Goal: Information Seeking & Learning: Learn about a topic

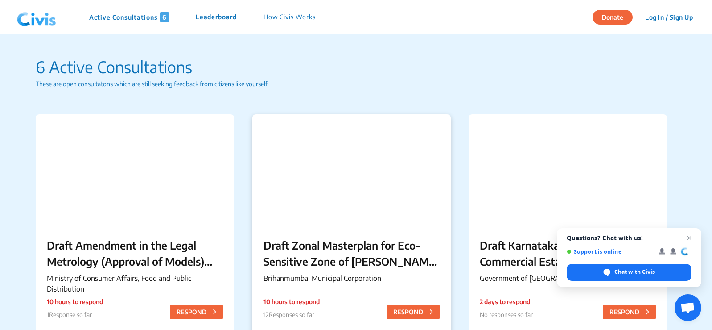
click at [365, 253] on p "Draft Zonal Masterplan for Eco- Sensitive Zone of [PERSON_NAME][GEOGRAPHIC_DATA]" at bounding box center [352, 253] width 176 height 32
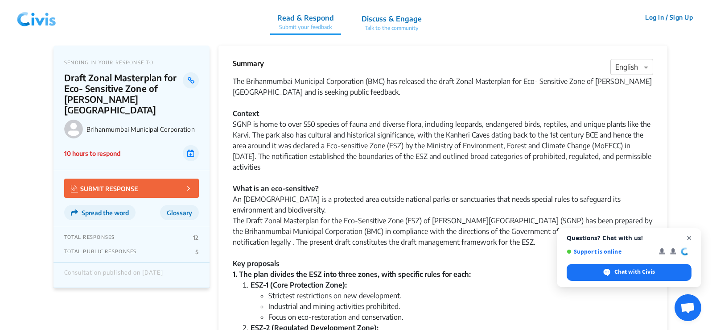
click at [687, 237] on span "Close chat" at bounding box center [689, 237] width 11 height 11
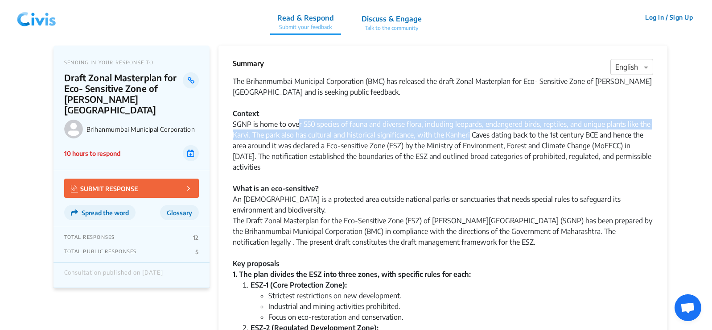
drag, startPoint x: 307, startPoint y: 125, endPoint x: 459, endPoint y: 141, distance: 152.4
click at [469, 130] on div "SGNP is home to over 550 species of fauna and diverse flora, including leopards…" at bounding box center [443, 199] width 421 height 161
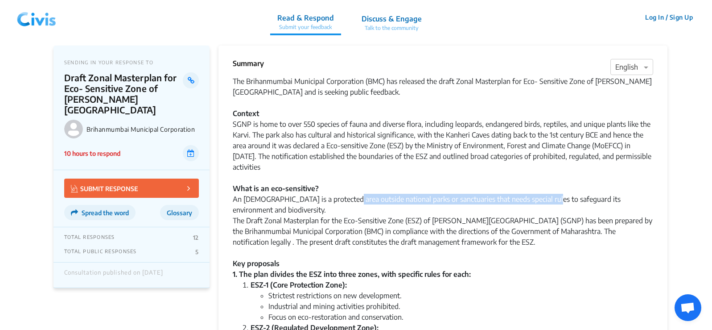
drag, startPoint x: 345, startPoint y: 196, endPoint x: 546, endPoint y: 202, distance: 201.7
click at [546, 202] on div "SGNP is home to over 550 species of fauna and diverse flora, including leopards…" at bounding box center [443, 199] width 421 height 161
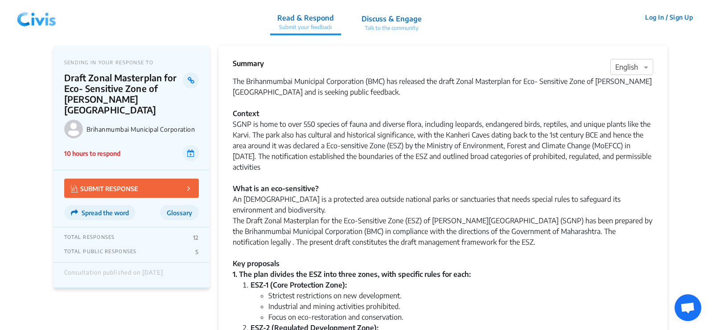
drag, startPoint x: 345, startPoint y: 252, endPoint x: 439, endPoint y: 254, distance: 94.1
click at [439, 254] on div "SGNP is home to over 550 species of fauna and diverse flora, including leopards…" at bounding box center [443, 199] width 421 height 161
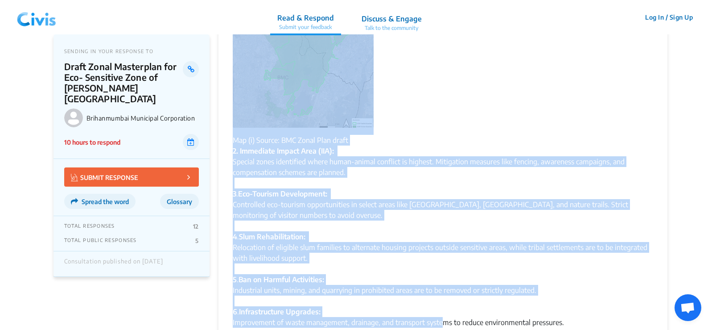
scroll to position [951, 0]
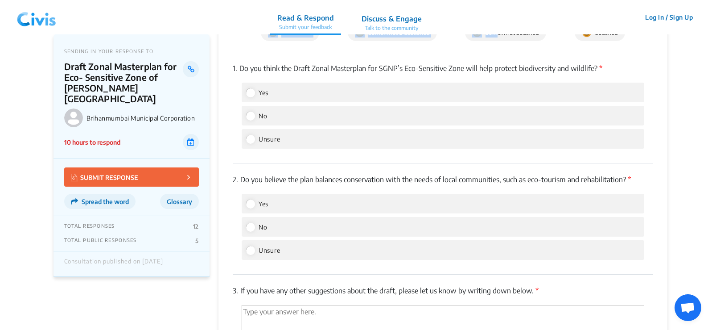
drag, startPoint x: 309, startPoint y: 293, endPoint x: 494, endPoint y: 39, distance: 314.1
click at [494, 39] on section "Summary × English The Brihanmumbai Municipal Corporation (BMC) has released the…" at bounding box center [443, 129] width 449 height 2071
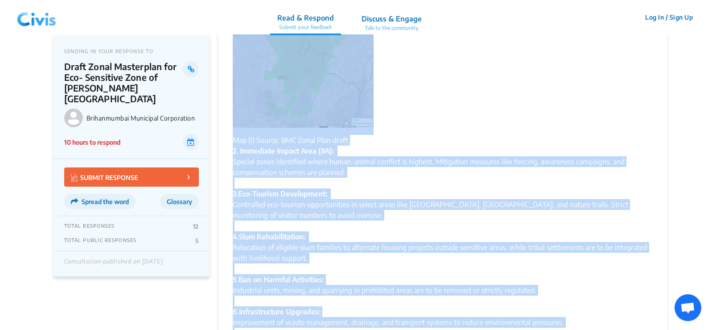
click at [508, 112] on div "Map (i) Source: BMC Zonal Plan draft" at bounding box center [443, 36] width 421 height 217
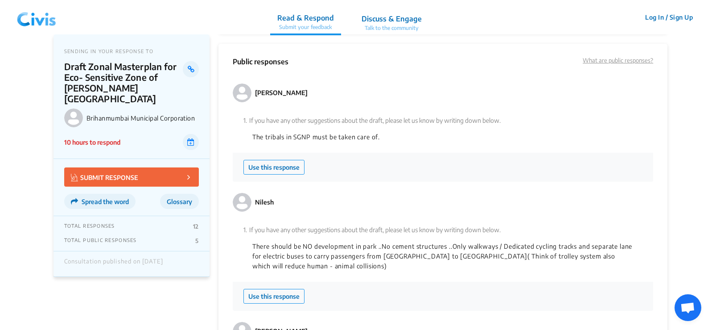
scroll to position [1996, 0]
